Goal: Transaction & Acquisition: Purchase product/service

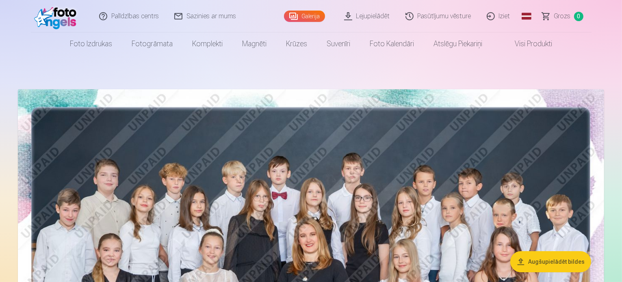
click at [310, 16] on link "Galerija" at bounding box center [304, 16] width 41 height 11
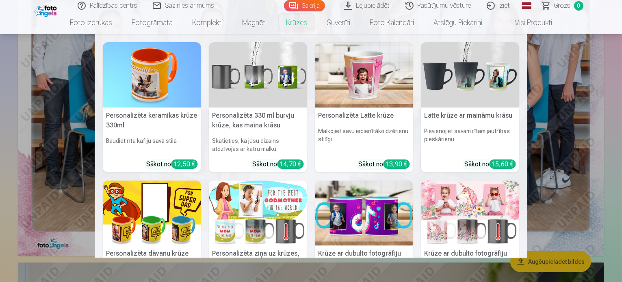
scroll to position [325, 0]
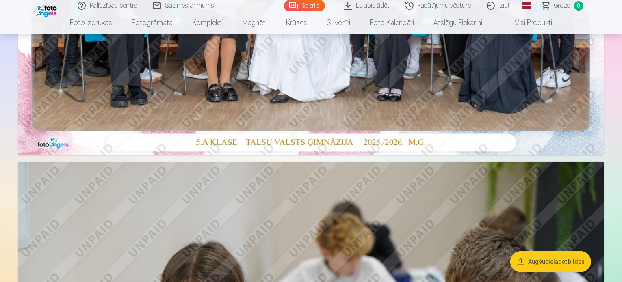
click at [437, 9] on link "Pasūtījumu vēsture" at bounding box center [438, 5] width 81 height 11
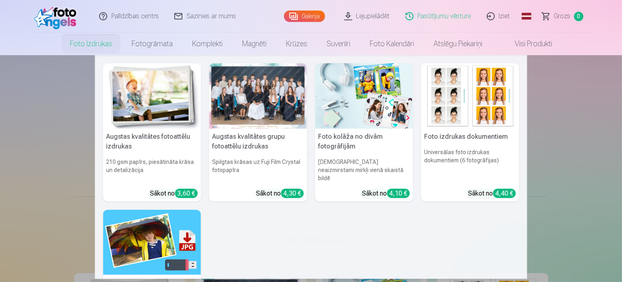
click at [94, 45] on link "Foto izdrukas" at bounding box center [91, 43] width 62 height 23
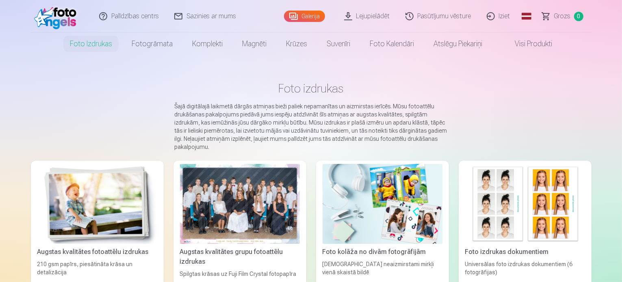
click at [290, 11] on link "Galerija" at bounding box center [304, 16] width 41 height 11
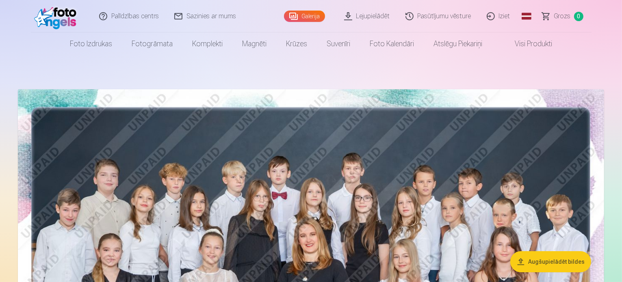
click at [531, 265] on button "Augšupielādēt bildes" at bounding box center [550, 261] width 81 height 21
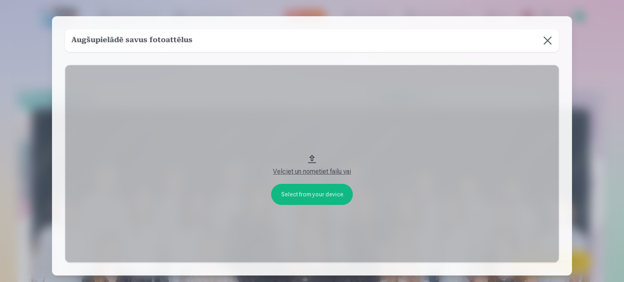
click at [550, 41] on button at bounding box center [547, 40] width 23 height 23
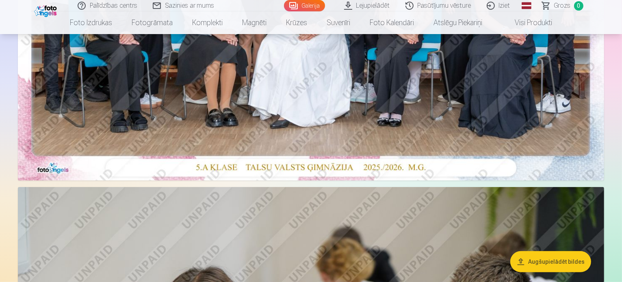
scroll to position [325, 0]
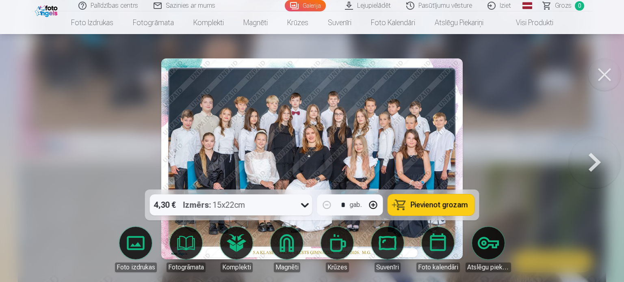
click at [420, 199] on button "Pievienot grozam" at bounding box center [431, 205] width 87 height 21
click at [440, 148] on img at bounding box center [311, 158] width 301 height 201
click at [598, 164] on button at bounding box center [595, 158] width 52 height 45
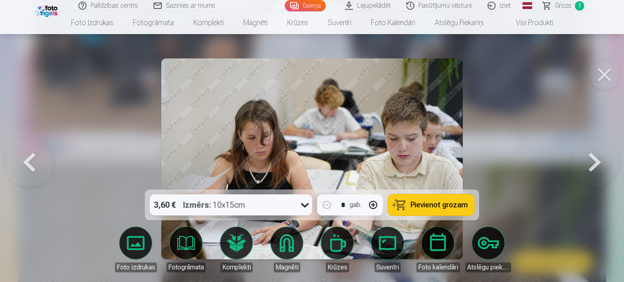
click at [598, 164] on button at bounding box center [595, 158] width 52 height 45
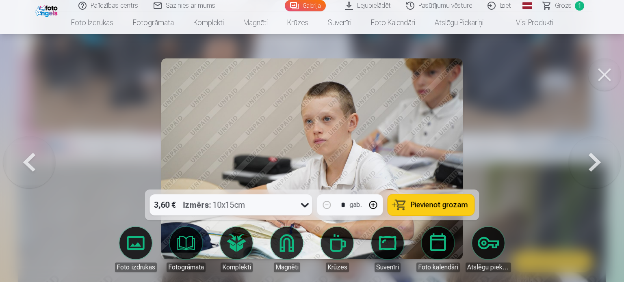
click at [597, 164] on button at bounding box center [595, 158] width 52 height 45
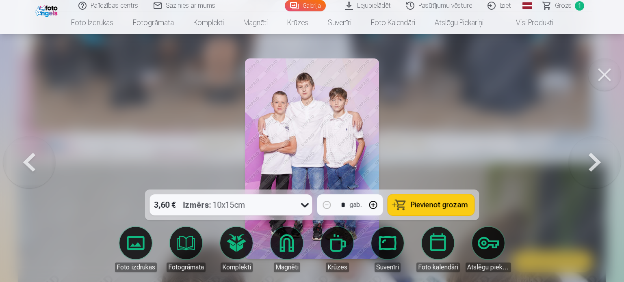
click at [597, 164] on button at bounding box center [595, 158] width 52 height 45
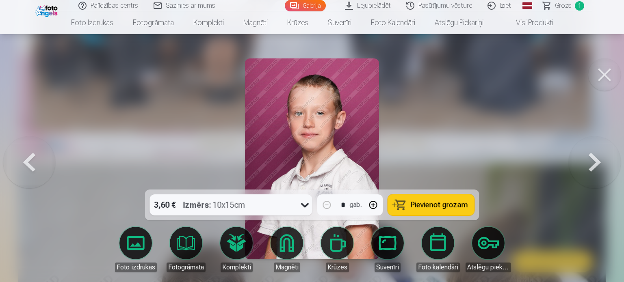
click at [597, 164] on button at bounding box center [595, 158] width 52 height 45
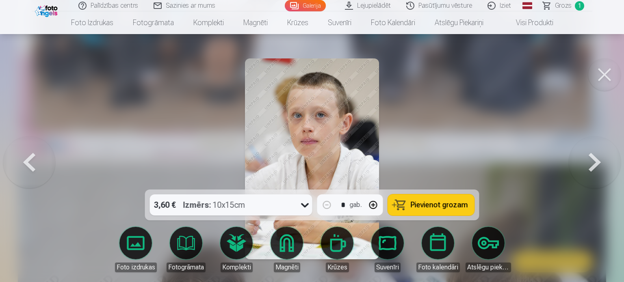
click at [597, 164] on button at bounding box center [595, 158] width 52 height 45
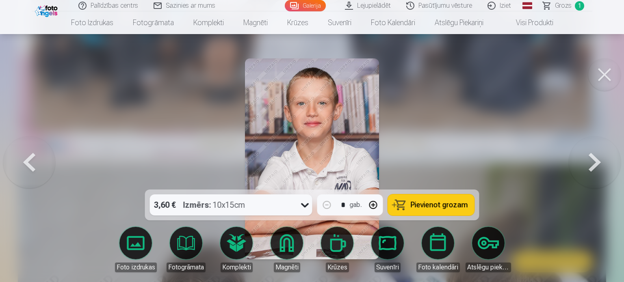
click at [597, 164] on button at bounding box center [595, 158] width 52 height 45
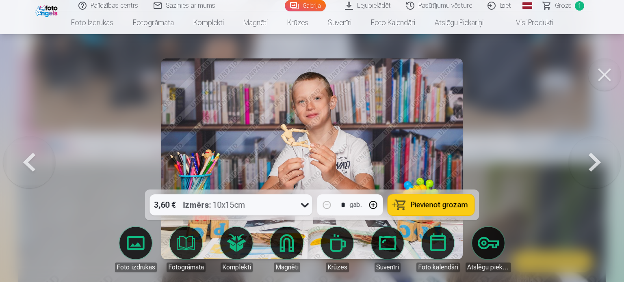
click at [597, 164] on button at bounding box center [595, 158] width 52 height 45
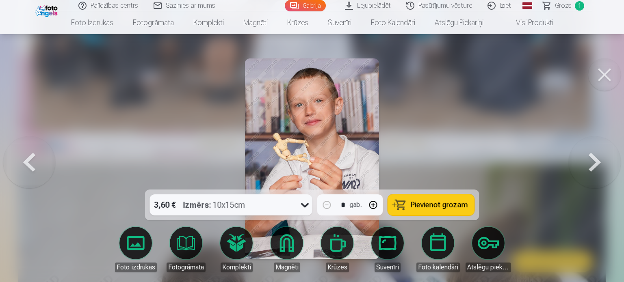
click at [597, 164] on button at bounding box center [595, 158] width 52 height 45
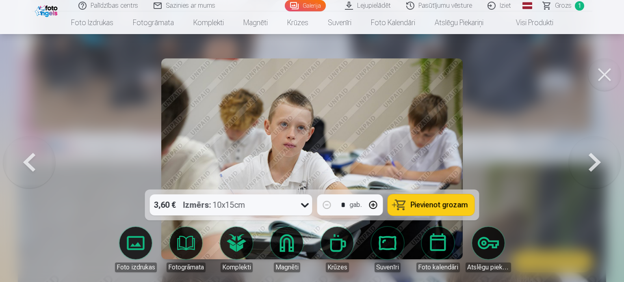
click at [597, 164] on button at bounding box center [595, 158] width 52 height 45
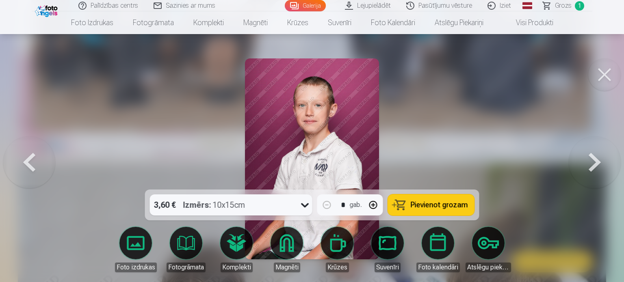
click at [597, 164] on button at bounding box center [595, 158] width 52 height 45
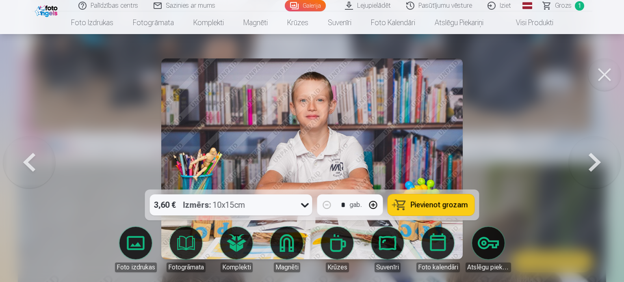
click at [597, 164] on button at bounding box center [595, 158] width 52 height 45
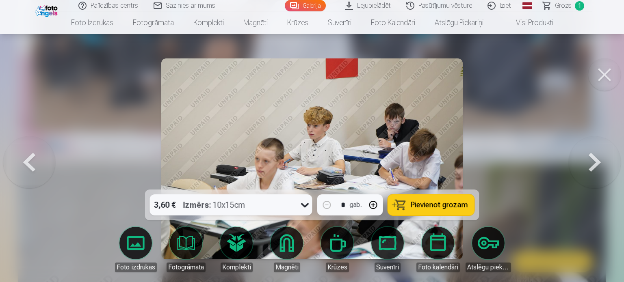
click at [597, 164] on button at bounding box center [595, 158] width 52 height 45
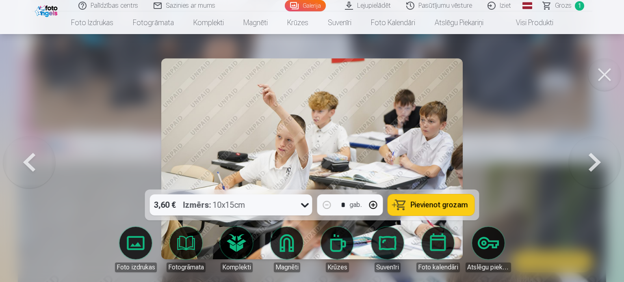
click at [597, 164] on button at bounding box center [595, 158] width 52 height 45
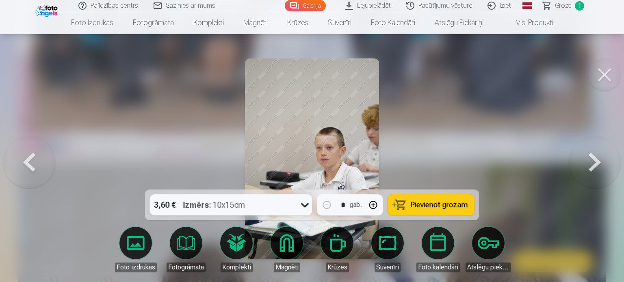
click at [597, 164] on button at bounding box center [595, 158] width 52 height 45
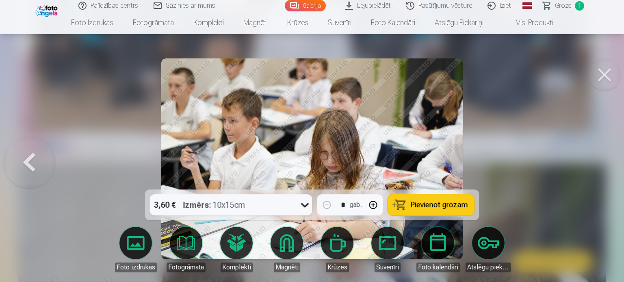
click at [597, 164] on div at bounding box center [312, 141] width 624 height 282
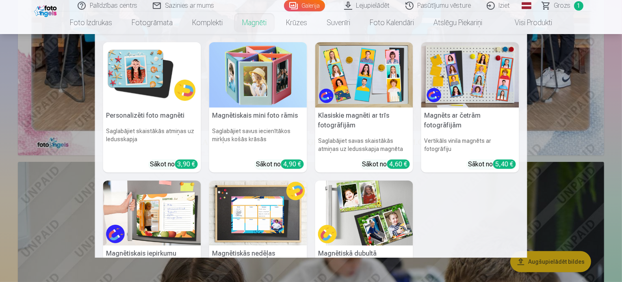
click at [263, 21] on link "Magnēti" at bounding box center [254, 22] width 44 height 23
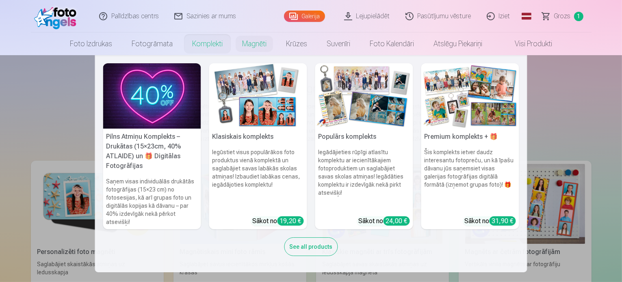
click at [263, 107] on img at bounding box center [258, 95] width 98 height 65
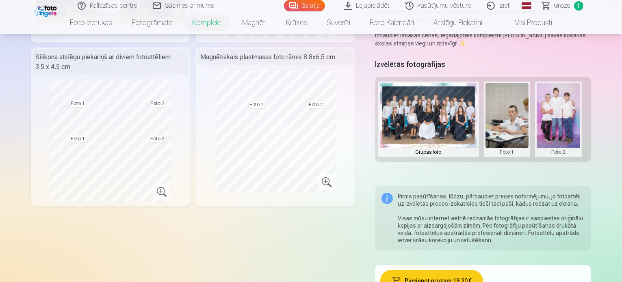
scroll to position [162, 0]
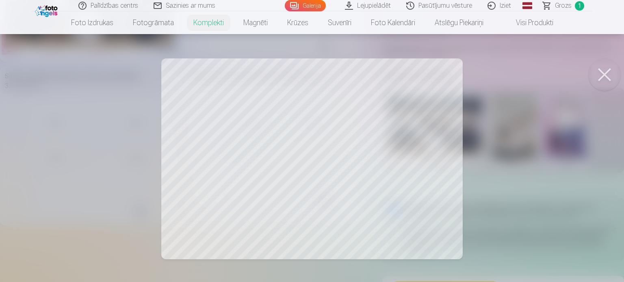
click at [262, 149] on div at bounding box center [312, 141] width 624 height 282
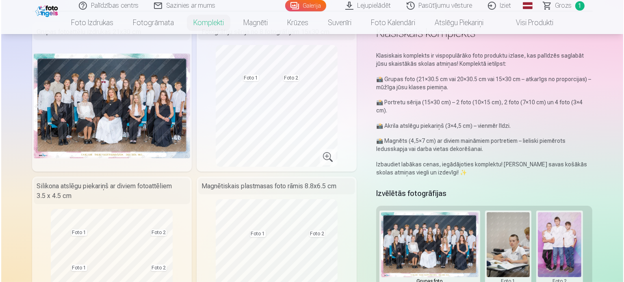
scroll to position [41, 0]
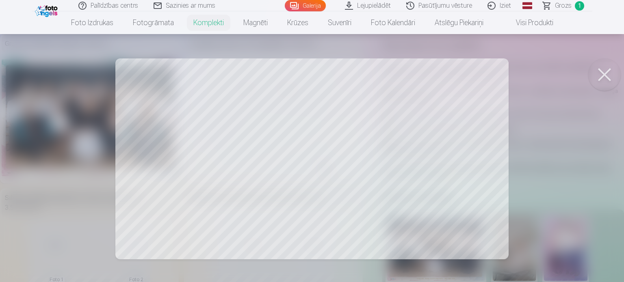
click at [177, 169] on div at bounding box center [312, 141] width 624 height 282
click at [213, 141] on div at bounding box center [312, 141] width 624 height 282
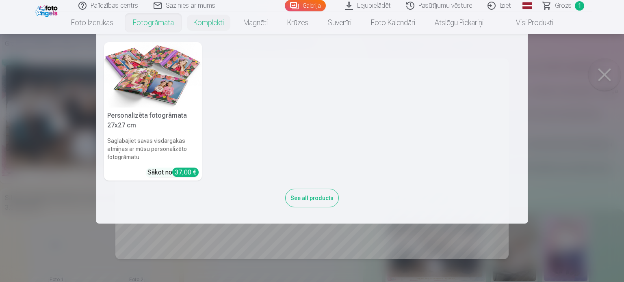
click at [168, 24] on link "Fotogrāmata" at bounding box center [153, 22] width 61 height 23
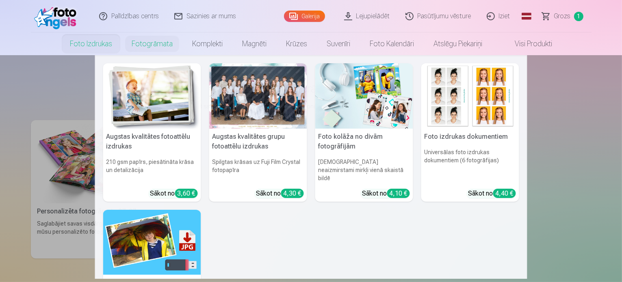
click at [101, 48] on link "Foto izdrukas" at bounding box center [91, 43] width 62 height 23
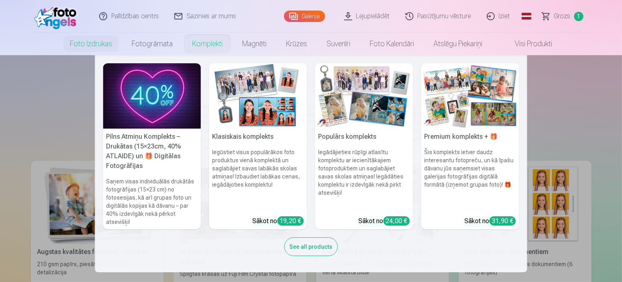
click at [261, 109] on img at bounding box center [258, 95] width 98 height 65
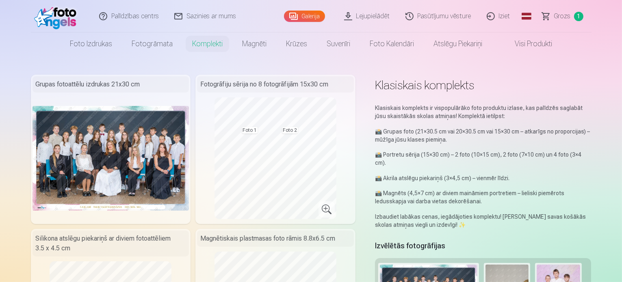
click at [115, 178] on img at bounding box center [110, 158] width 157 height 104
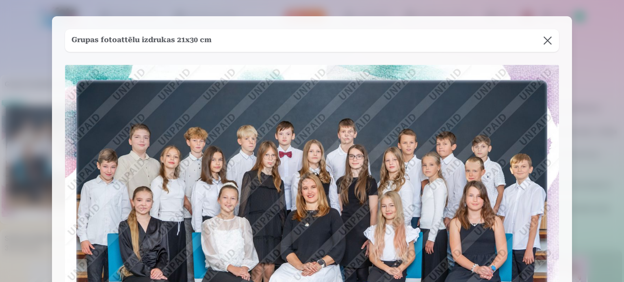
click at [542, 42] on button at bounding box center [547, 40] width 23 height 23
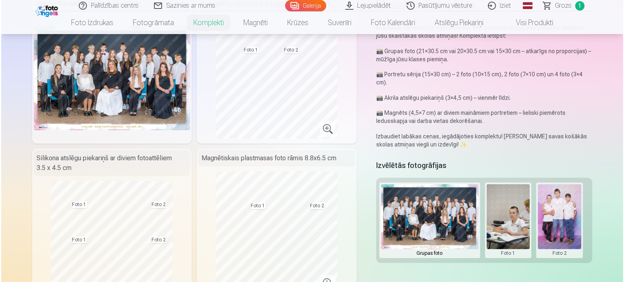
scroll to position [81, 0]
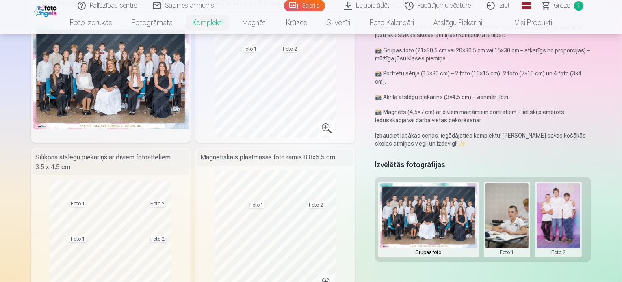
click at [512, 222] on button at bounding box center [506, 220] width 43 height 72
click at [514, 210] on button "Nomainiet foto" at bounding box center [513, 211] width 66 height 23
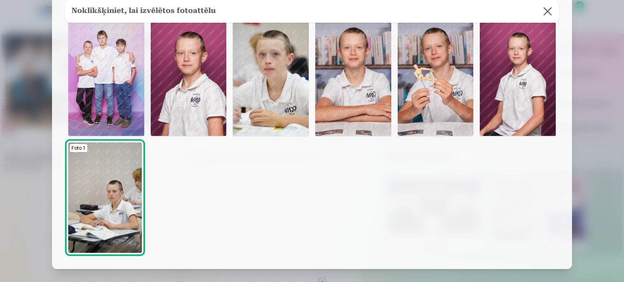
scroll to position [0, 0]
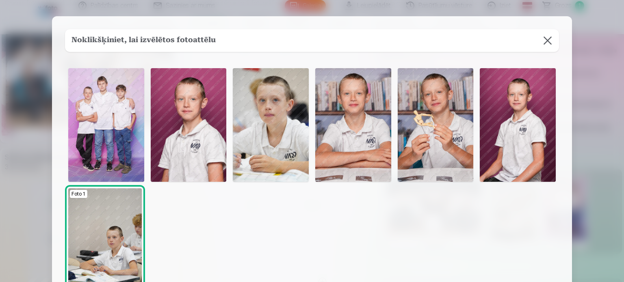
click at [508, 156] on img at bounding box center [518, 125] width 76 height 114
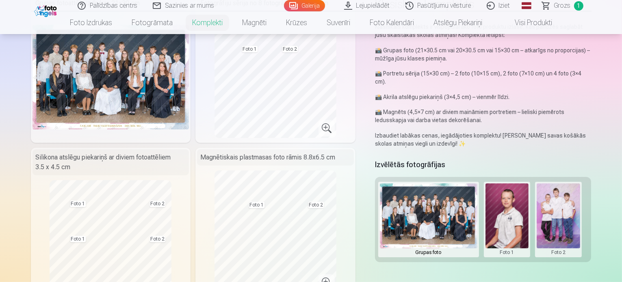
click at [567, 218] on button at bounding box center [557, 220] width 43 height 72
click at [554, 208] on button "Nomainiet foto" at bounding box center [564, 211] width 66 height 23
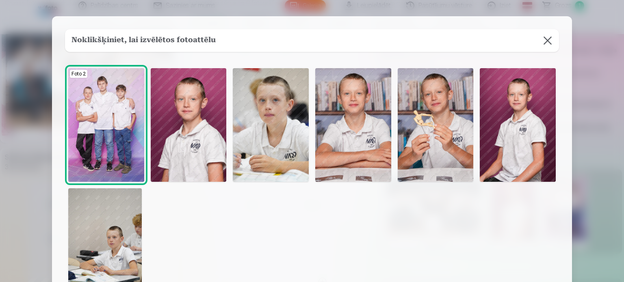
click at [456, 148] on img at bounding box center [436, 125] width 76 height 114
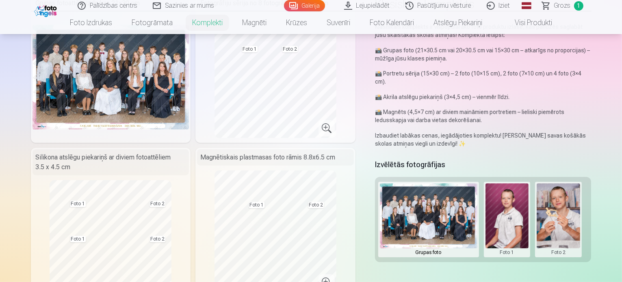
click at [572, 222] on button at bounding box center [557, 220] width 43 height 72
click at [568, 211] on button "Nomainiet foto" at bounding box center [564, 211] width 66 height 23
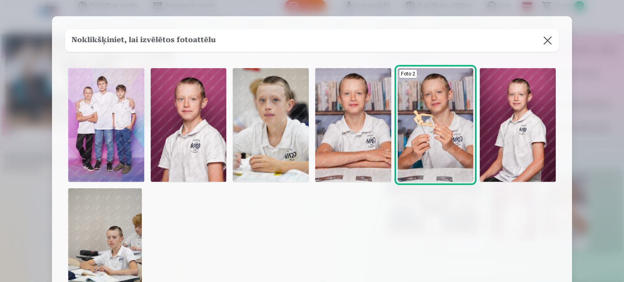
click at [368, 140] on img at bounding box center [353, 125] width 76 height 114
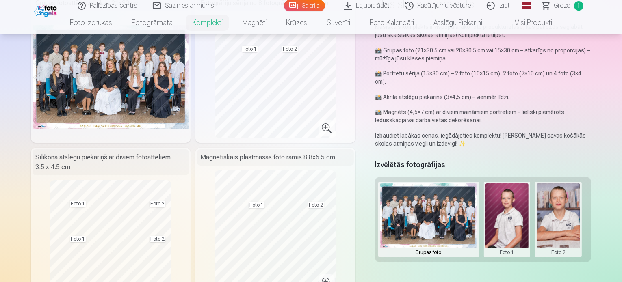
click at [567, 211] on button at bounding box center [557, 220] width 43 height 72
click at [567, 211] on button "Nomainiet foto" at bounding box center [564, 211] width 66 height 23
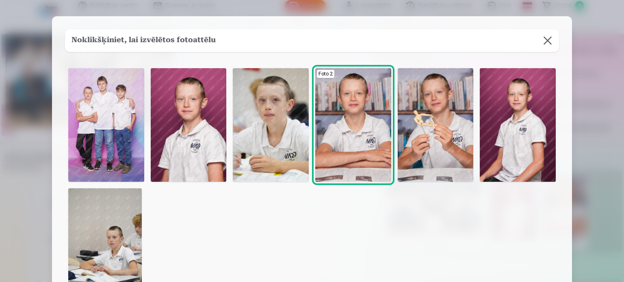
click at [549, 43] on button at bounding box center [547, 40] width 23 height 23
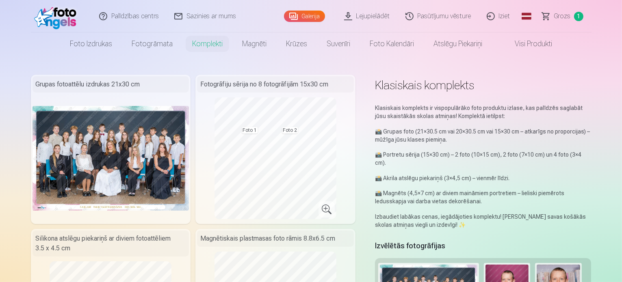
click at [308, 13] on link "Galerija" at bounding box center [304, 16] width 41 height 11
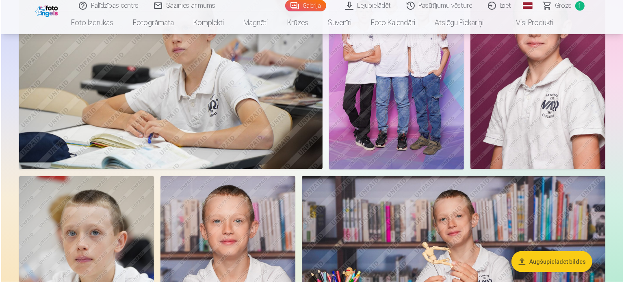
scroll to position [934, 0]
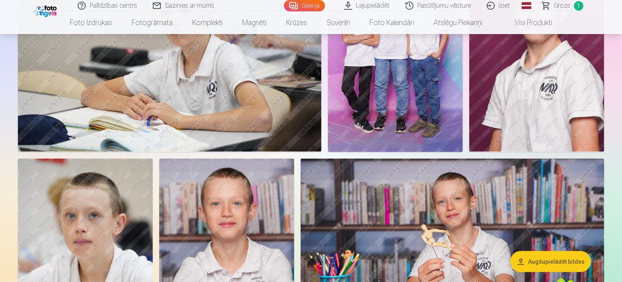
click at [321, 135] on img at bounding box center [169, 51] width 303 height 202
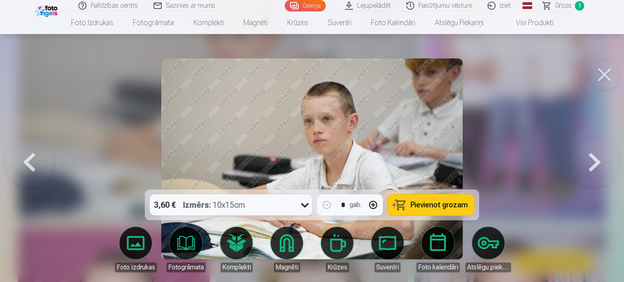
click at [591, 162] on button at bounding box center [595, 158] width 52 height 45
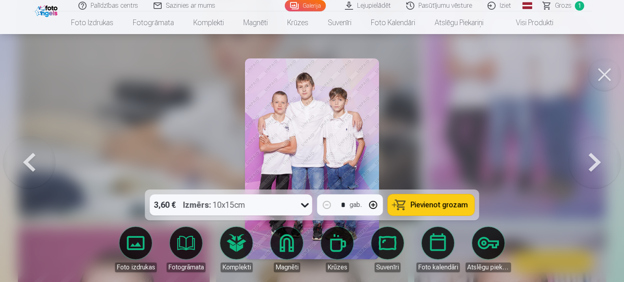
click at [460, 203] on span "Pievienot grozam" at bounding box center [439, 204] width 57 height 7
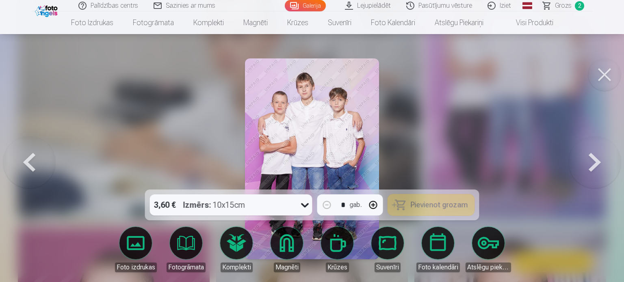
click at [596, 164] on button at bounding box center [595, 158] width 52 height 45
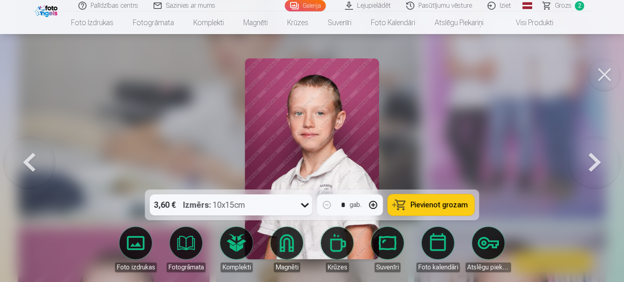
click at [596, 164] on button at bounding box center [595, 158] width 52 height 45
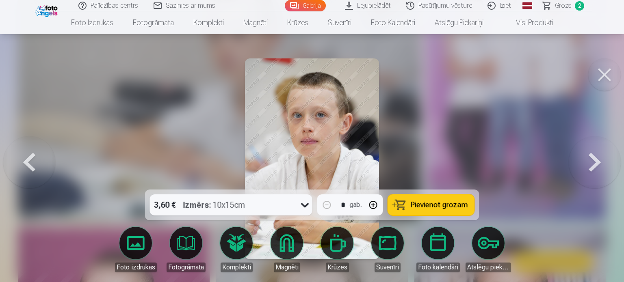
click at [596, 164] on button at bounding box center [595, 158] width 52 height 45
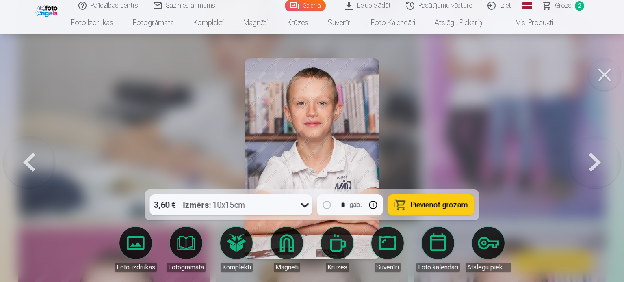
click at [454, 208] on span "Pievienot grozam" at bounding box center [439, 204] width 57 height 7
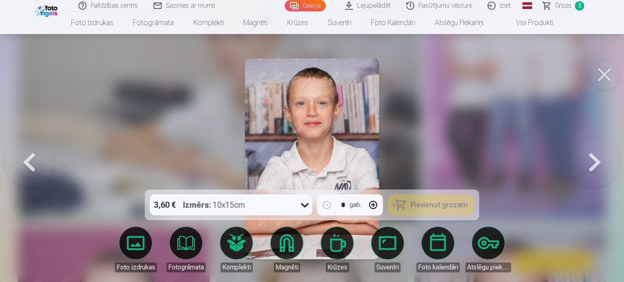
click at [593, 170] on button at bounding box center [595, 158] width 52 height 45
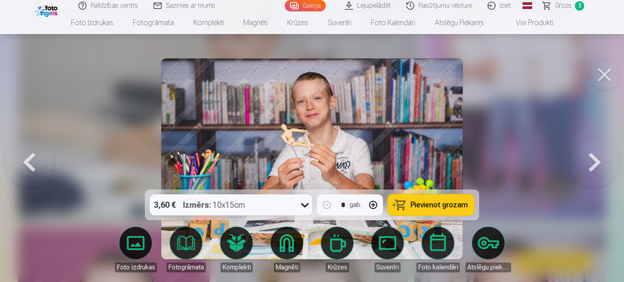
click at [422, 208] on span "Pievienot grozam" at bounding box center [439, 204] width 57 height 7
click at [603, 162] on button at bounding box center [595, 158] width 52 height 45
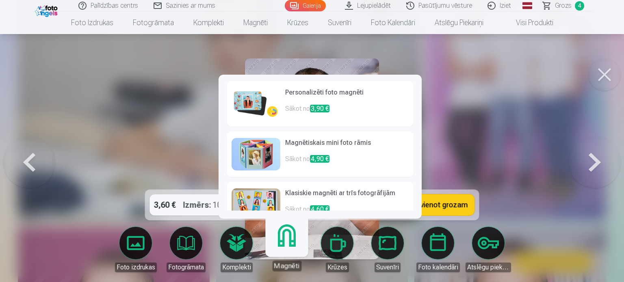
click at [286, 239] on link "Magnēti" at bounding box center [287, 246] width 50 height 50
click at [281, 105] on link "Personalizēti foto magnēti Sākot no 3,90 €" at bounding box center [320, 103] width 187 height 45
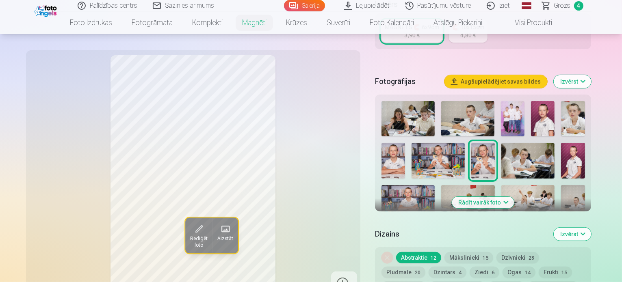
scroll to position [203, 0]
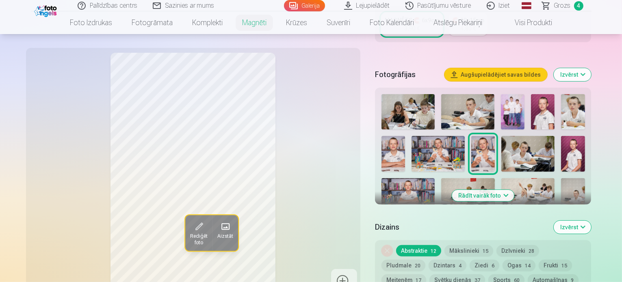
click at [411, 147] on img at bounding box center [437, 153] width 53 height 35
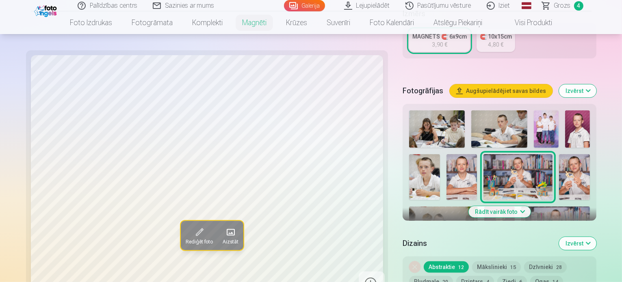
click at [559, 154] on img at bounding box center [574, 177] width 31 height 46
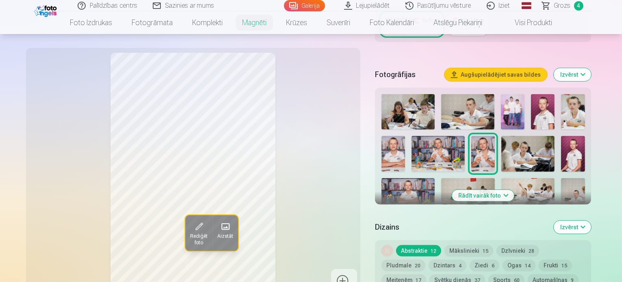
click at [561, 144] on img at bounding box center [573, 153] width 24 height 35
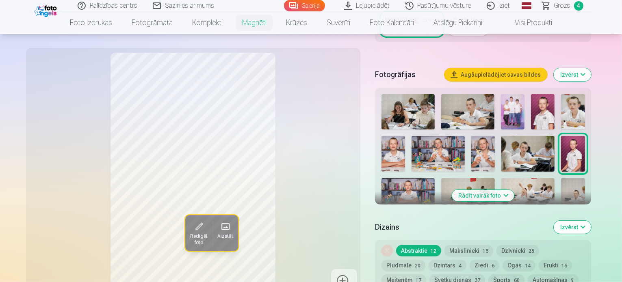
click at [547, 108] on img at bounding box center [543, 111] width 24 height 35
click at [561, 150] on img at bounding box center [573, 153] width 24 height 35
click at [588, 110] on div at bounding box center [483, 173] width 210 height 165
click at [405, 136] on img at bounding box center [393, 153] width 24 height 35
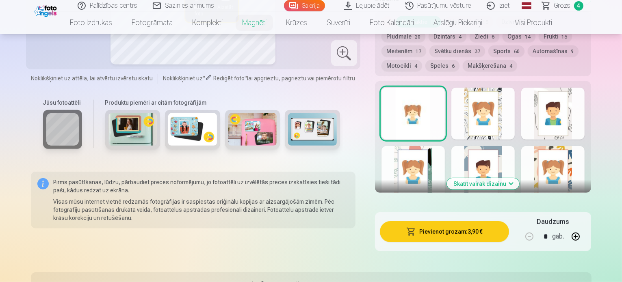
scroll to position [447, 0]
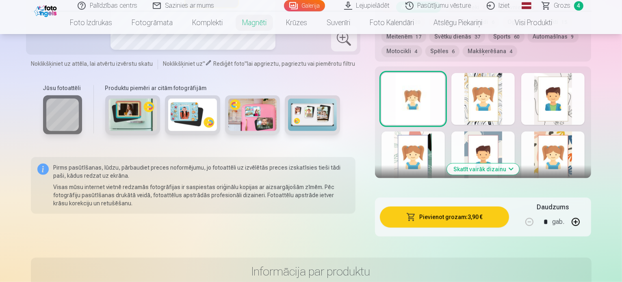
click at [495, 164] on button "Skatīt vairāk dizainu" at bounding box center [483, 169] width 72 height 11
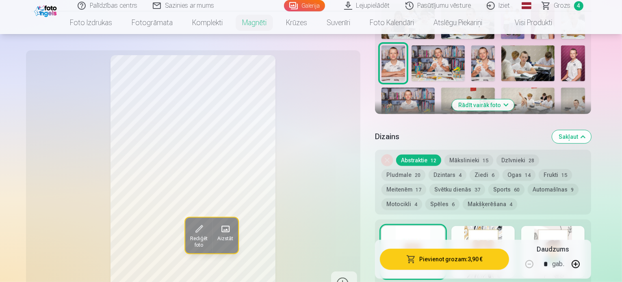
scroll to position [162, 0]
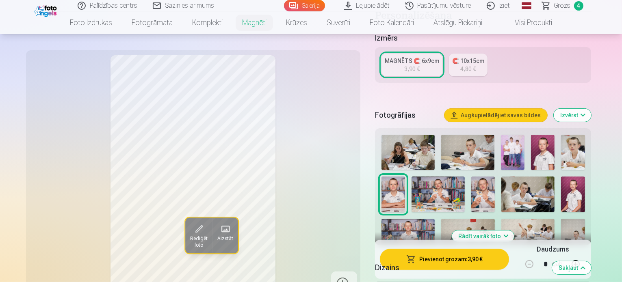
click at [482, 264] on h5 "Dizains" at bounding box center [460, 267] width 171 height 11
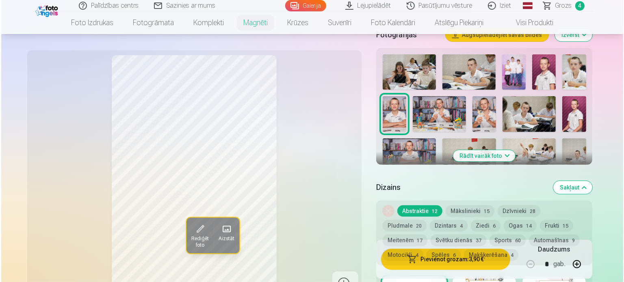
scroll to position [244, 0]
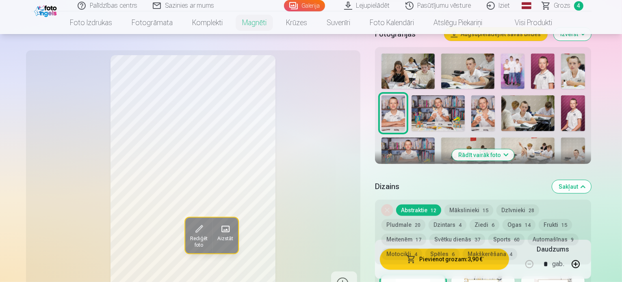
click at [460, 258] on button "Pievienot grozam : 3,90 €" at bounding box center [445, 259] width 130 height 21
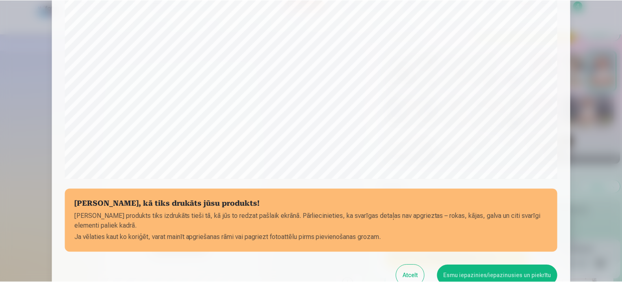
scroll to position [221, 0]
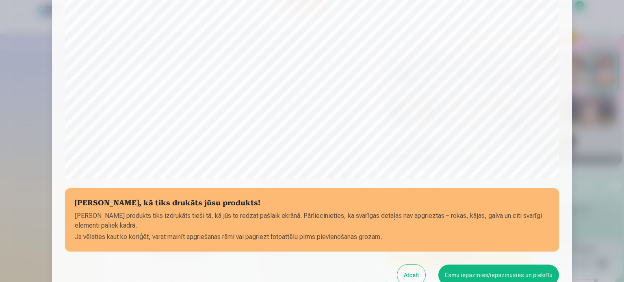
click at [457, 268] on button "Esmu iepazinies/iepazinusies un piekrītu" at bounding box center [498, 275] width 121 height 21
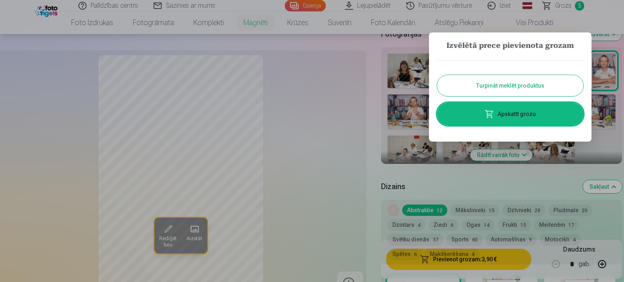
click at [564, 5] on div at bounding box center [312, 141] width 624 height 282
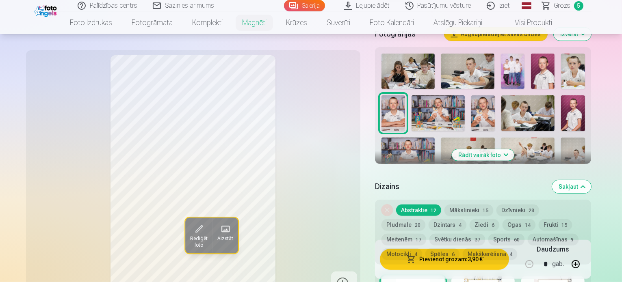
click at [570, 2] on span "Grozs" at bounding box center [562, 6] width 17 height 10
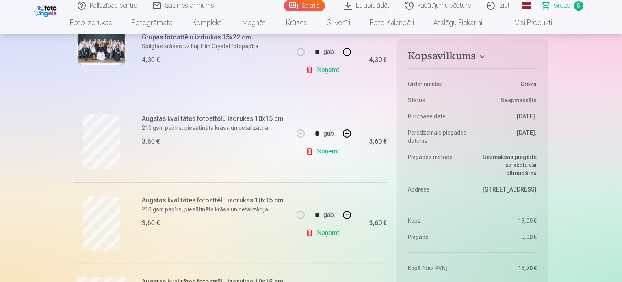
scroll to position [203, 0]
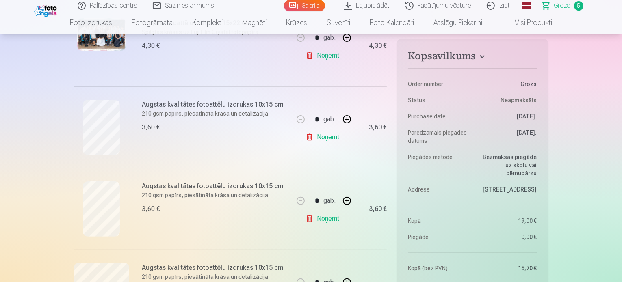
click at [328, 216] on link "Noņemt" at bounding box center [323, 219] width 37 height 16
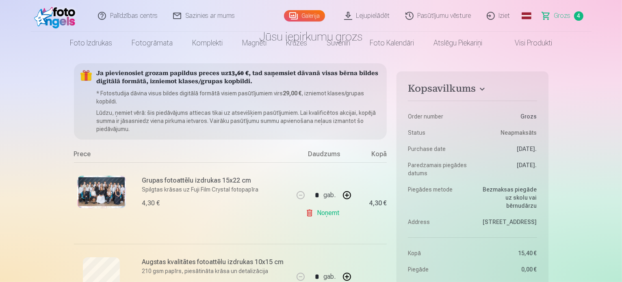
scroll to position [0, 0]
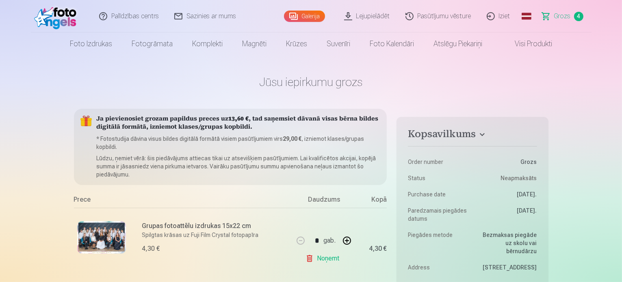
click at [298, 12] on link "Galerija" at bounding box center [304, 16] width 41 height 11
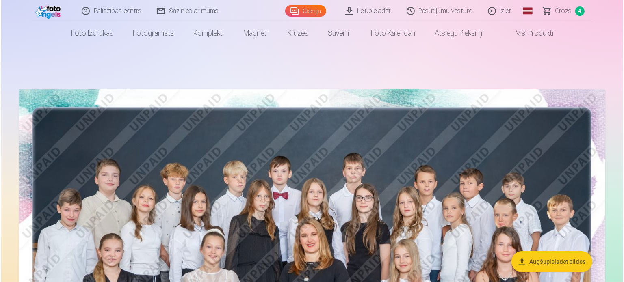
scroll to position [122, 0]
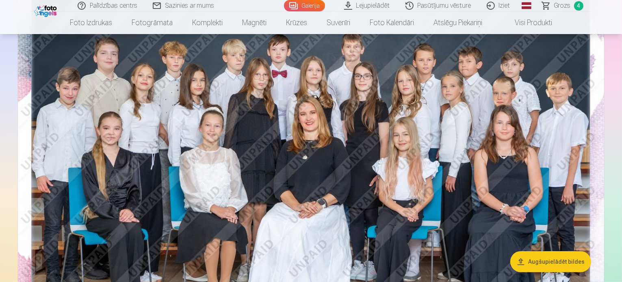
click at [373, 162] on img at bounding box center [311, 163] width 586 height 391
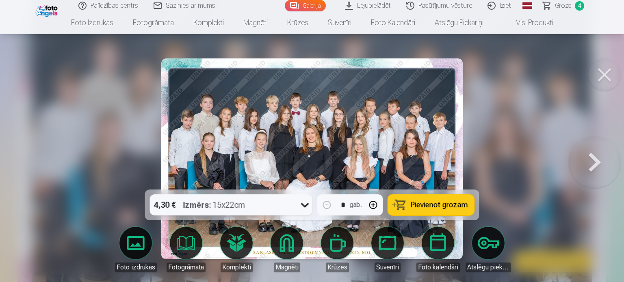
click at [587, 170] on button at bounding box center [595, 158] width 52 height 45
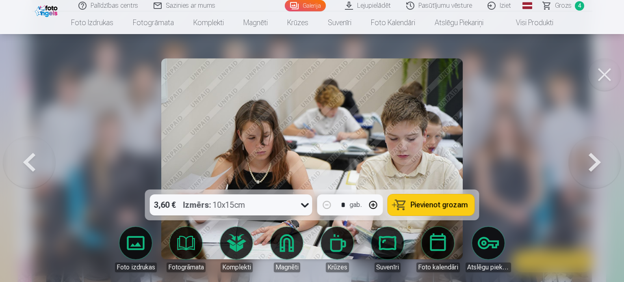
click at [587, 170] on button at bounding box center [595, 158] width 52 height 45
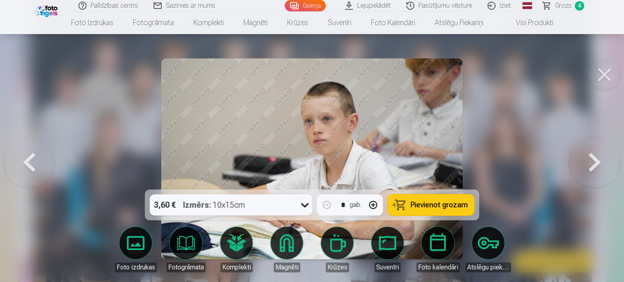
click at [587, 170] on button at bounding box center [595, 158] width 52 height 45
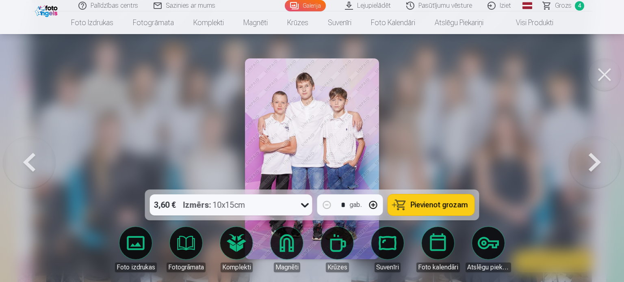
click at [587, 170] on button at bounding box center [595, 158] width 52 height 45
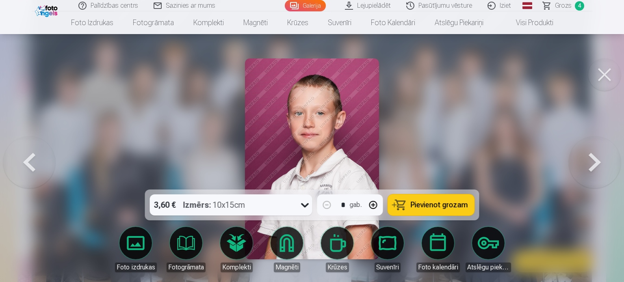
click at [587, 170] on button at bounding box center [595, 158] width 52 height 45
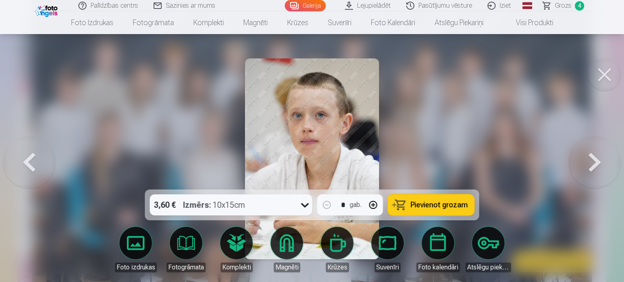
click at [587, 170] on button at bounding box center [595, 158] width 52 height 45
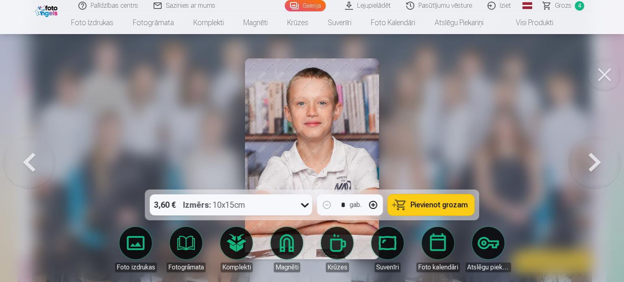
click at [587, 170] on button at bounding box center [595, 158] width 52 height 45
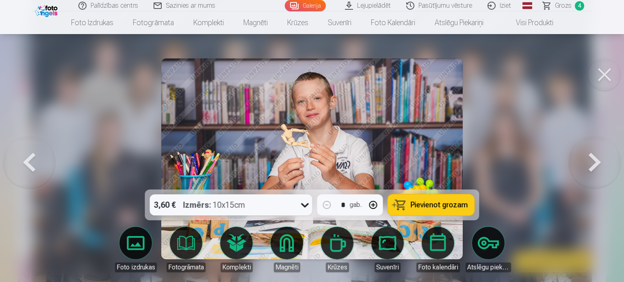
click at [587, 170] on button at bounding box center [595, 158] width 52 height 45
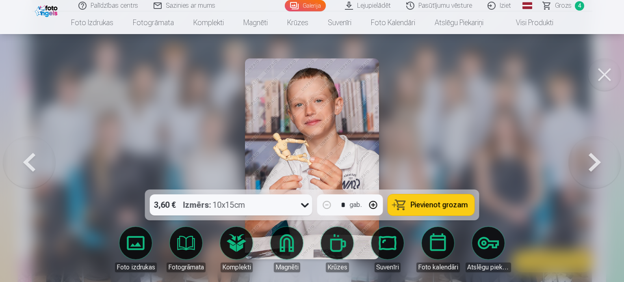
click at [26, 160] on button at bounding box center [29, 158] width 52 height 45
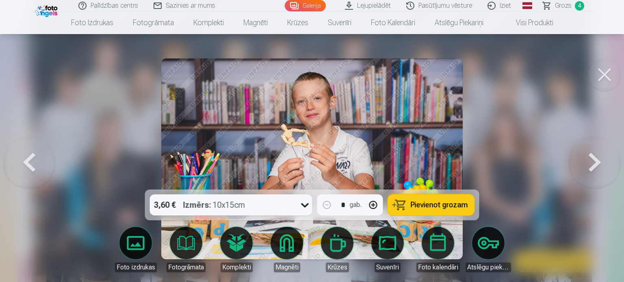
click at [442, 206] on span "Pievienot grozam" at bounding box center [439, 204] width 57 height 7
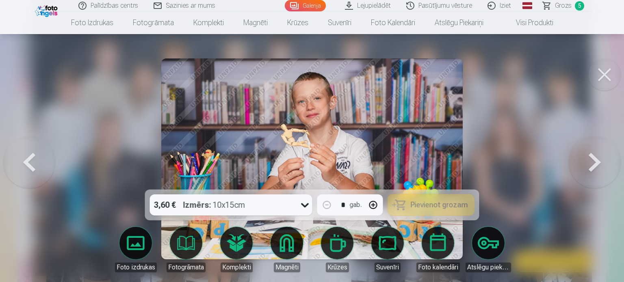
click at [590, 169] on button at bounding box center [595, 158] width 52 height 45
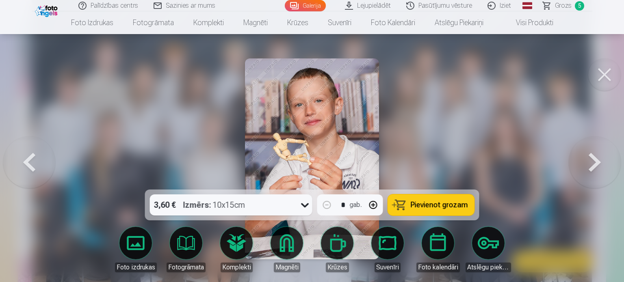
click at [590, 169] on button at bounding box center [595, 158] width 52 height 45
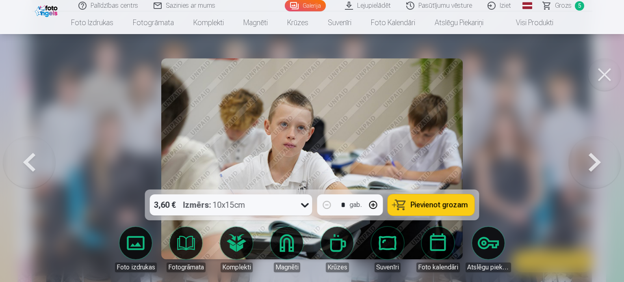
click at [590, 169] on button at bounding box center [595, 158] width 52 height 45
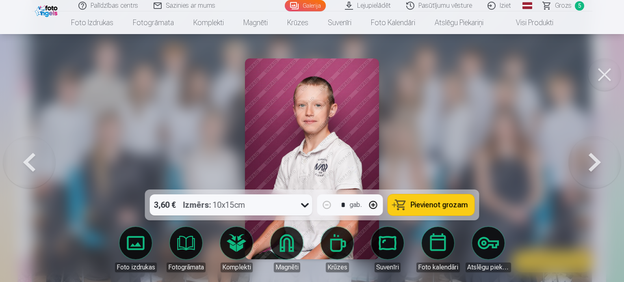
click at [590, 169] on button at bounding box center [595, 158] width 52 height 45
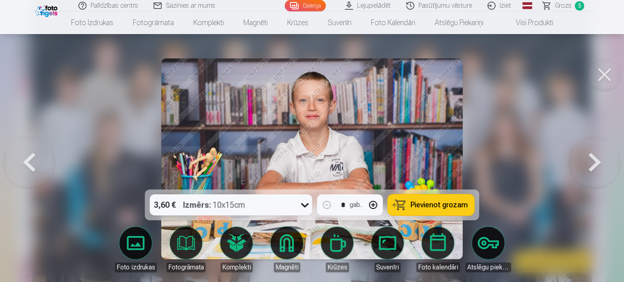
click at [590, 169] on button at bounding box center [595, 158] width 52 height 45
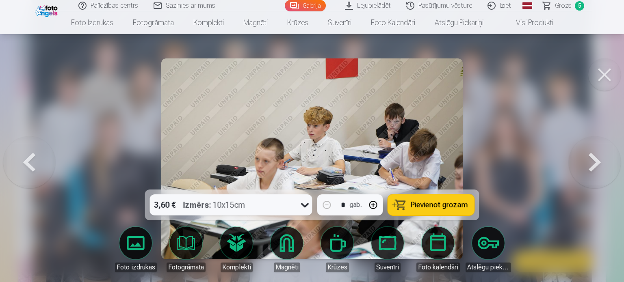
click at [590, 169] on button at bounding box center [595, 158] width 52 height 45
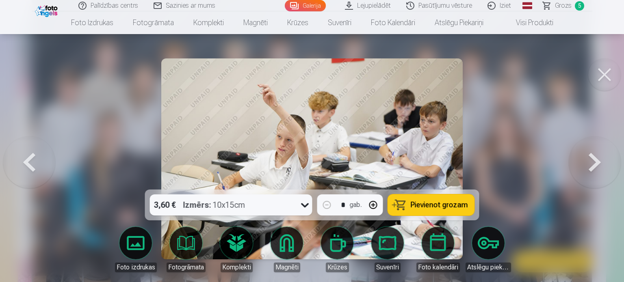
click at [590, 169] on button at bounding box center [595, 158] width 52 height 45
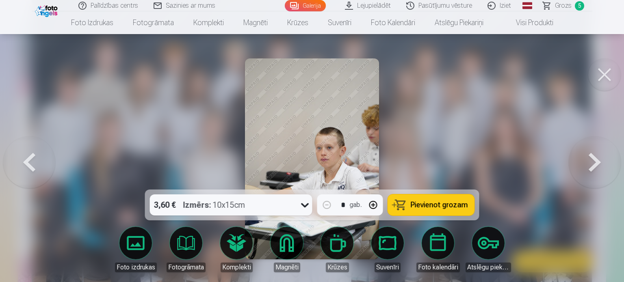
click at [590, 169] on button at bounding box center [595, 158] width 52 height 45
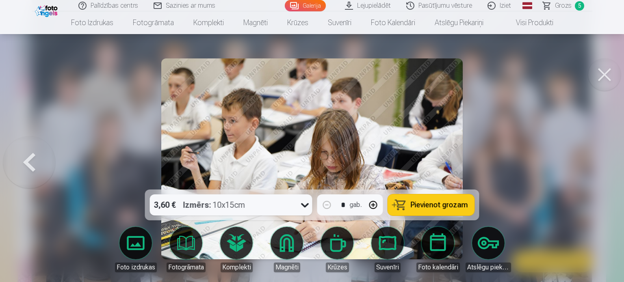
click at [590, 169] on div at bounding box center [312, 141] width 624 height 282
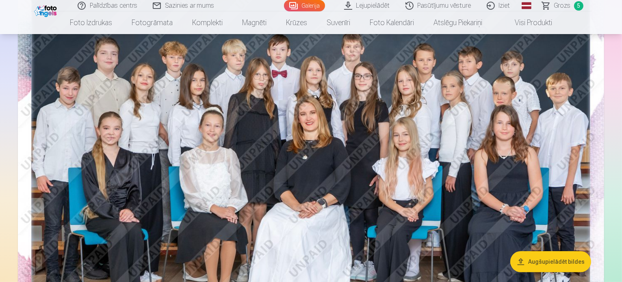
click at [590, 169] on img at bounding box center [311, 163] width 586 height 391
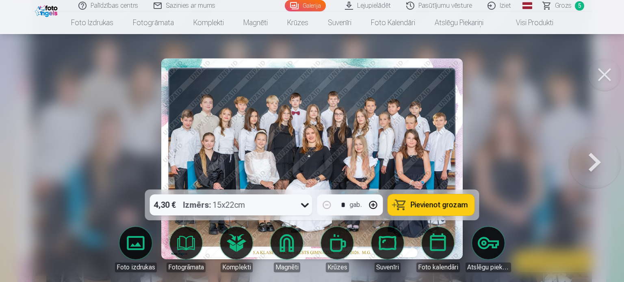
click at [590, 169] on button at bounding box center [595, 158] width 52 height 45
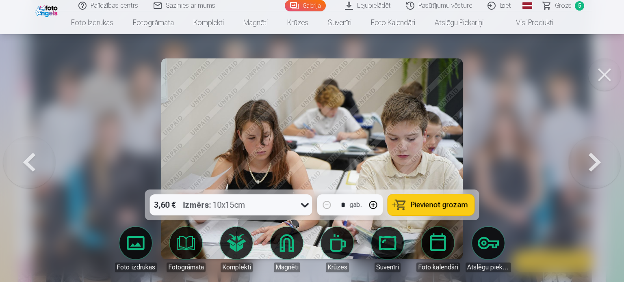
click at [590, 169] on button at bounding box center [595, 158] width 52 height 45
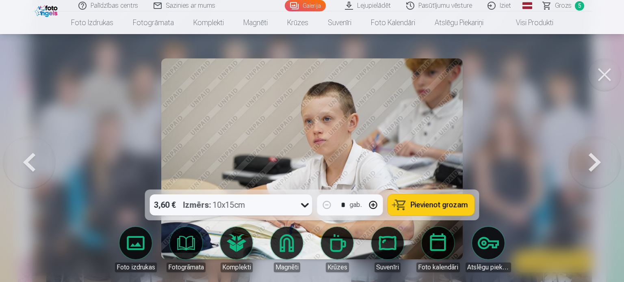
click at [441, 206] on span "Pievienot grozam" at bounding box center [439, 204] width 57 height 7
click at [557, 4] on span "Grozs" at bounding box center [563, 6] width 17 height 10
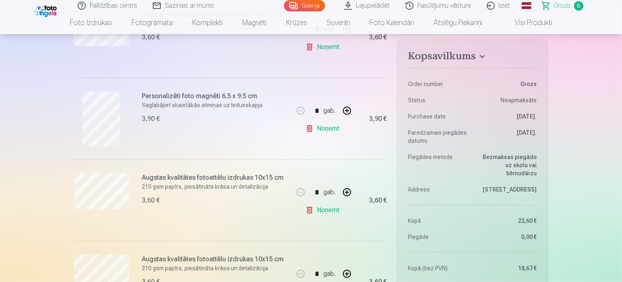
scroll to position [366, 0]
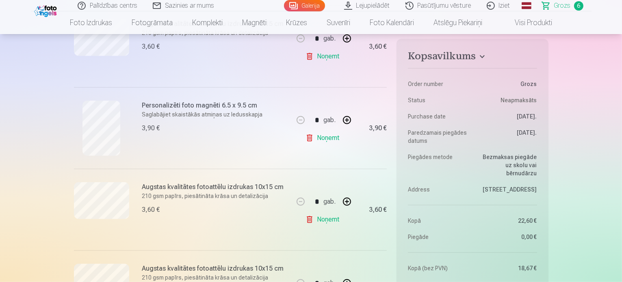
click at [347, 123] on button "button" at bounding box center [346, 119] width 19 height 19
type input "*"
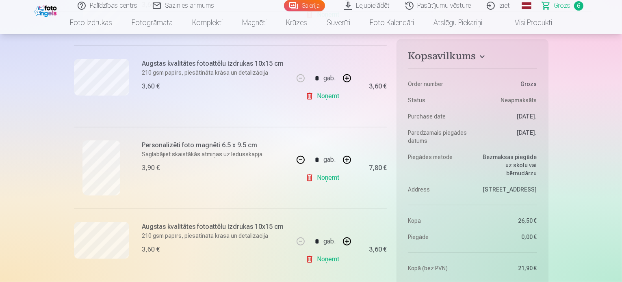
scroll to position [325, 0]
click at [331, 262] on link "Noņemt" at bounding box center [323, 260] width 37 height 16
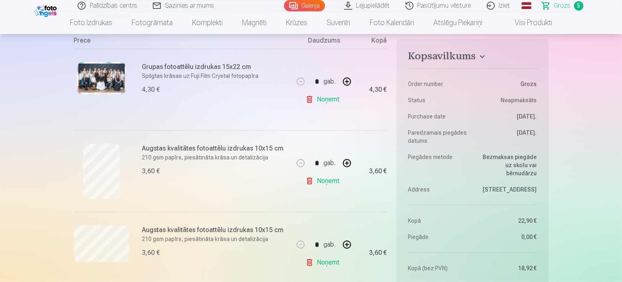
scroll to position [203, 0]
